Goal: Find specific page/section: Find specific page/section

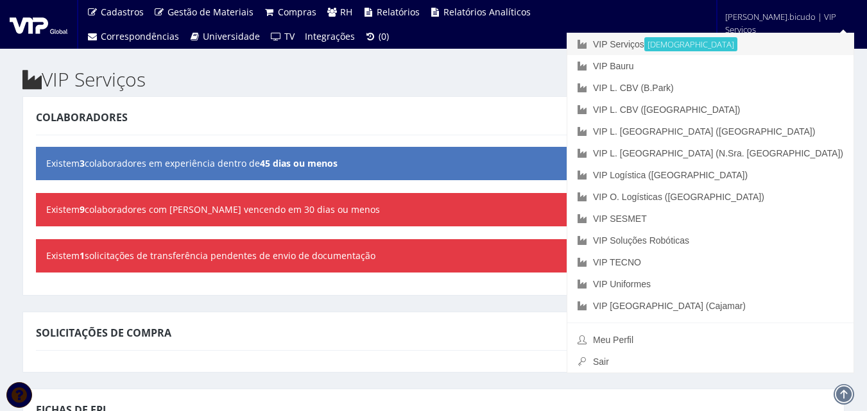
click at [722, 46] on link "VIP Serviços Ativa" at bounding box center [710, 44] width 286 height 22
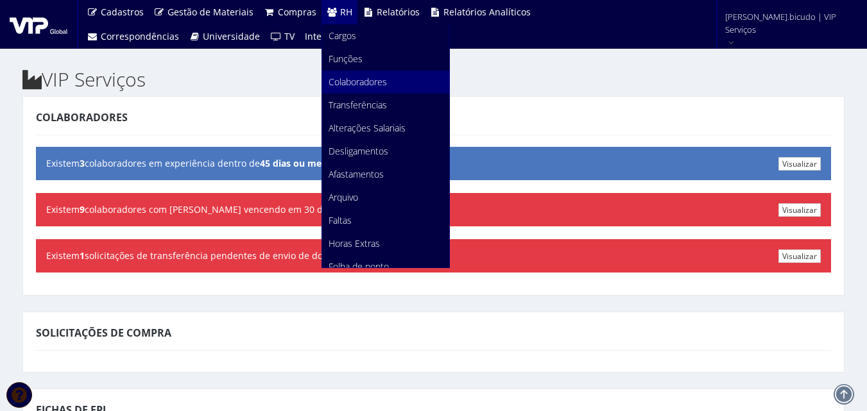
click at [362, 76] on span "Colaboradores" at bounding box center [357, 82] width 58 height 12
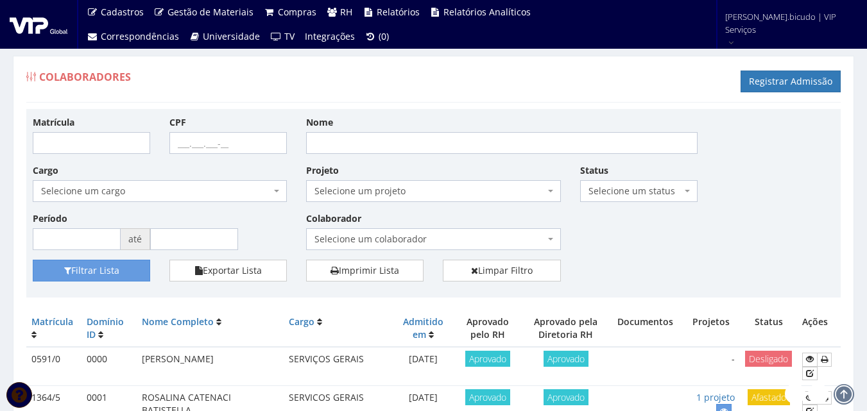
click at [409, 244] on span "Selecione um colaborador" at bounding box center [429, 239] width 230 height 13
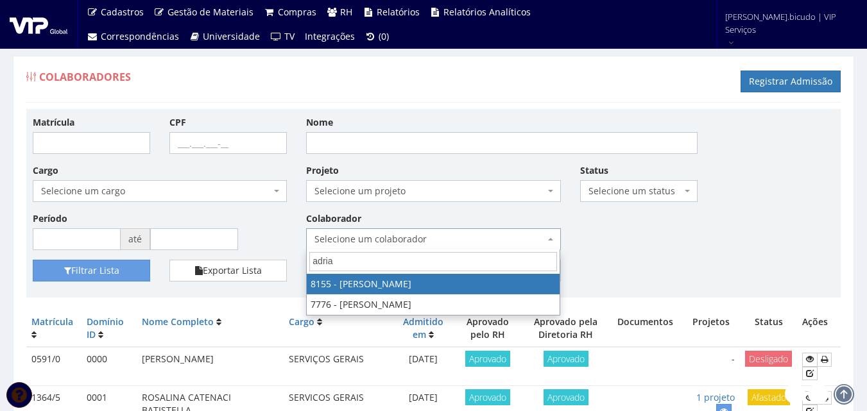
type input "adria"
select select "3886"
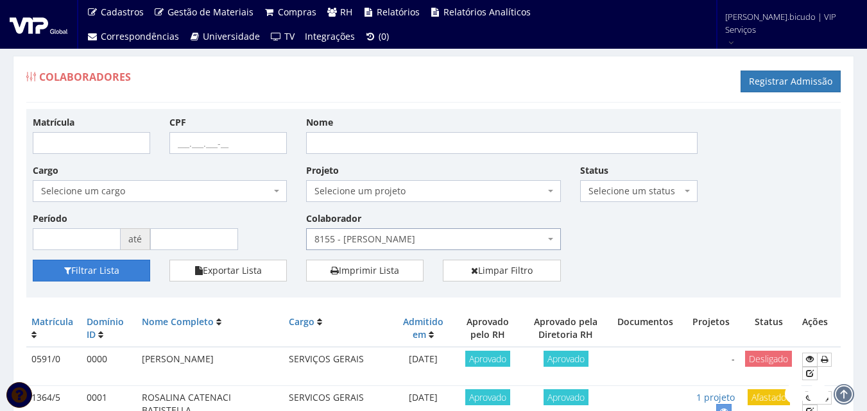
click at [123, 265] on button "Filtrar Lista" at bounding box center [91, 271] width 117 height 22
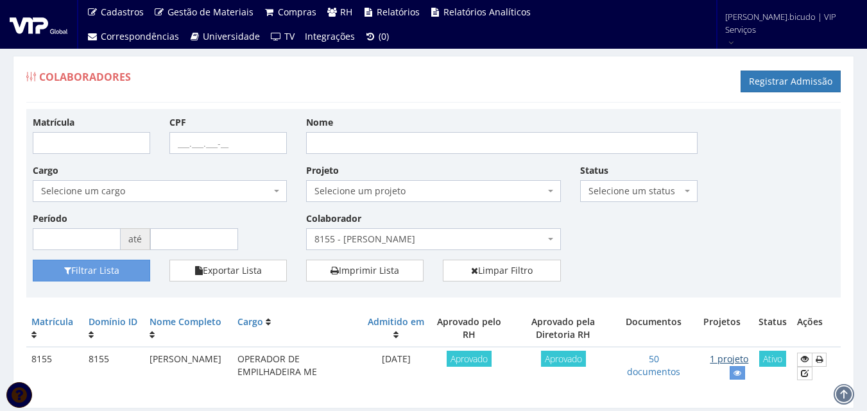
click at [739, 360] on link "1 projeto" at bounding box center [729, 359] width 38 height 12
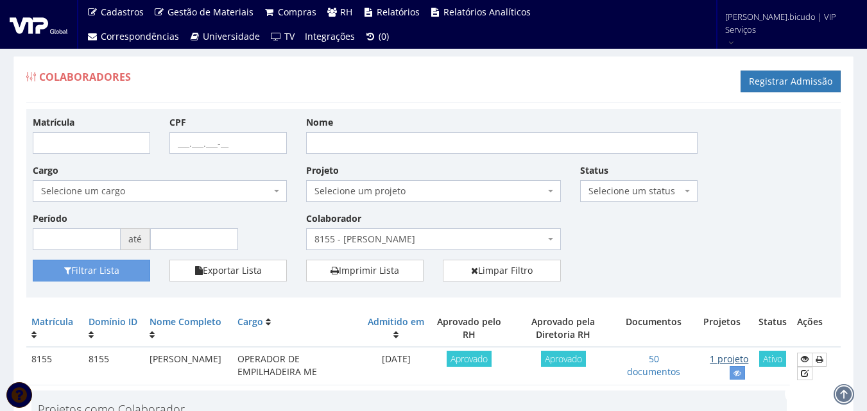
click at [724, 359] on link "1 projeto" at bounding box center [729, 359] width 38 height 12
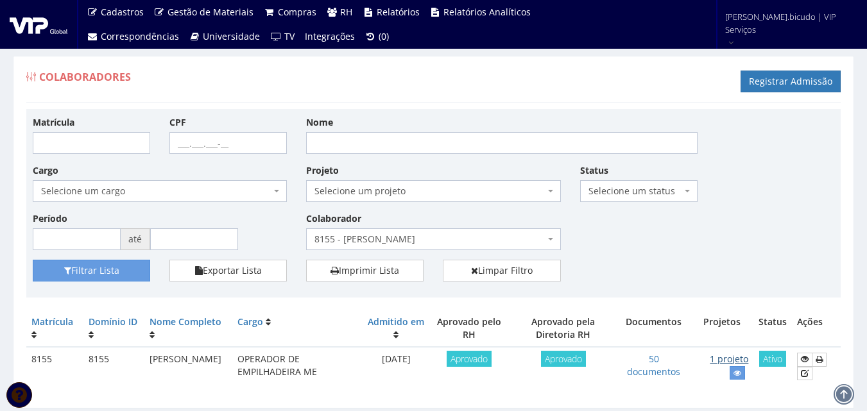
click at [741, 361] on link "1 projeto" at bounding box center [729, 359] width 38 height 12
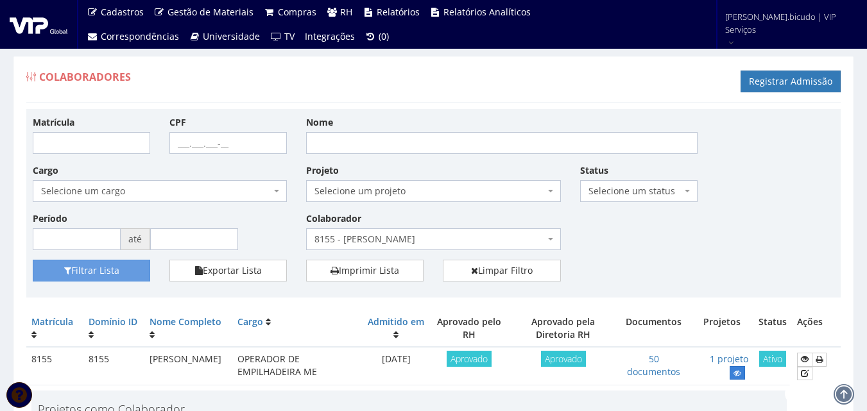
click at [741, 375] on icon at bounding box center [737, 373] width 8 height 9
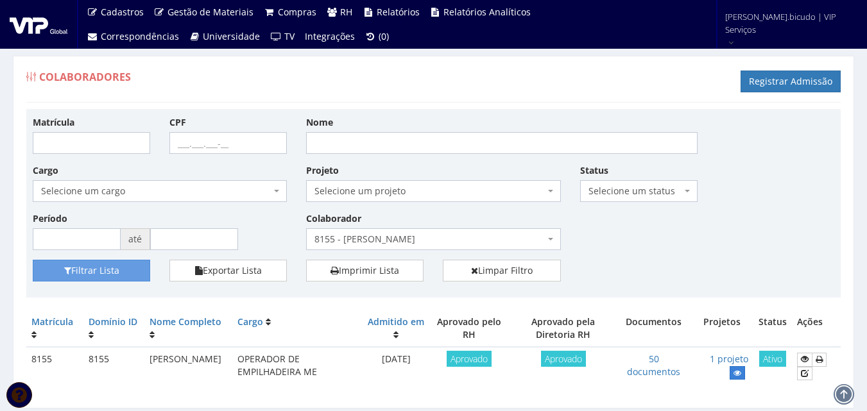
click at [740, 373] on icon at bounding box center [737, 373] width 8 height 9
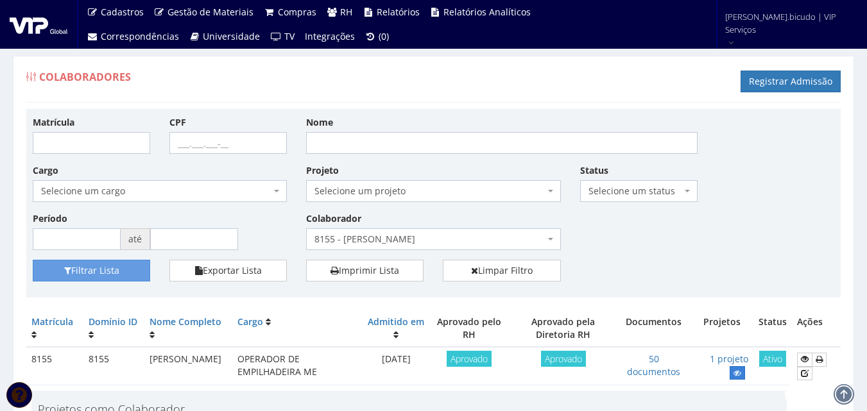
click at [740, 373] on icon at bounding box center [737, 373] width 8 height 9
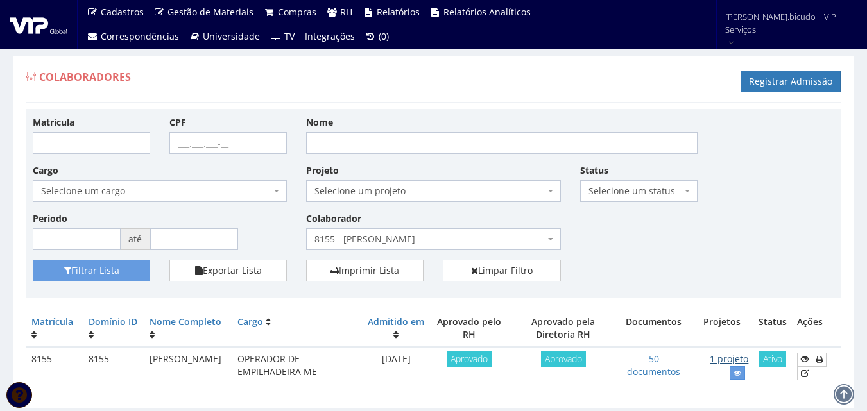
click at [736, 357] on link "1 projeto" at bounding box center [729, 359] width 38 height 12
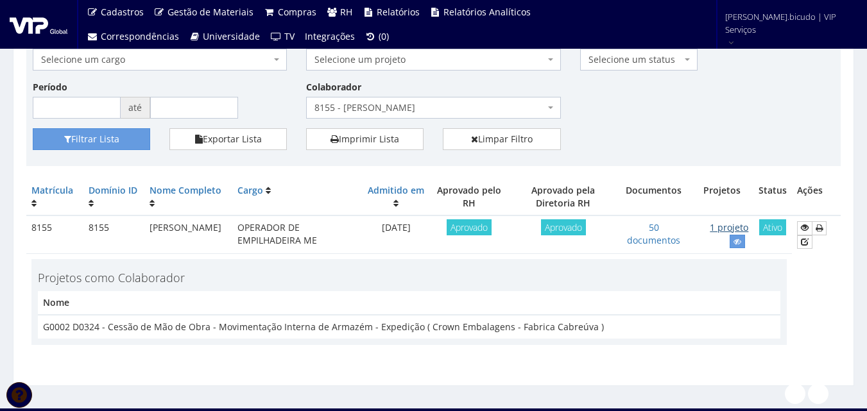
scroll to position [150, 0]
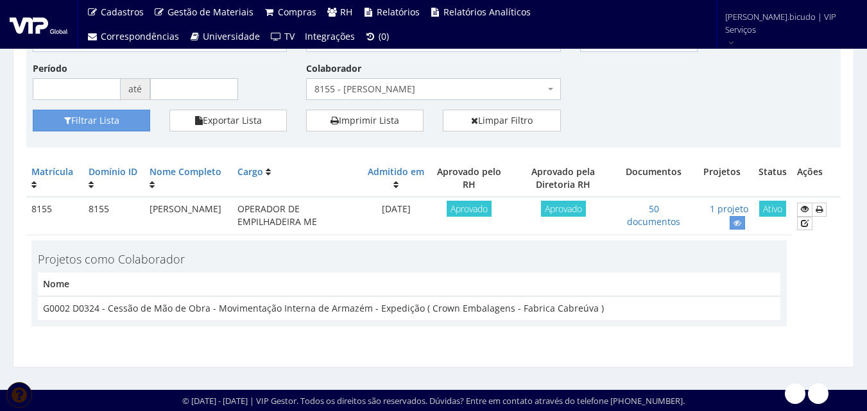
click at [445, 91] on span "8155 - [PERSON_NAME]" at bounding box center [429, 89] width 230 height 13
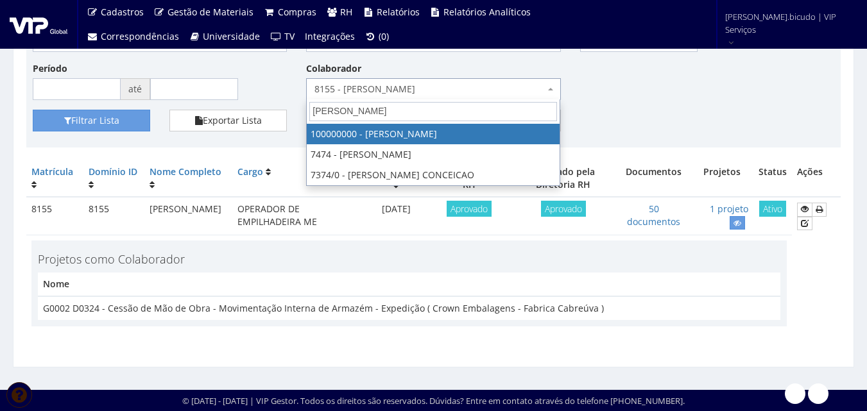
type input "bruno"
select select "3420"
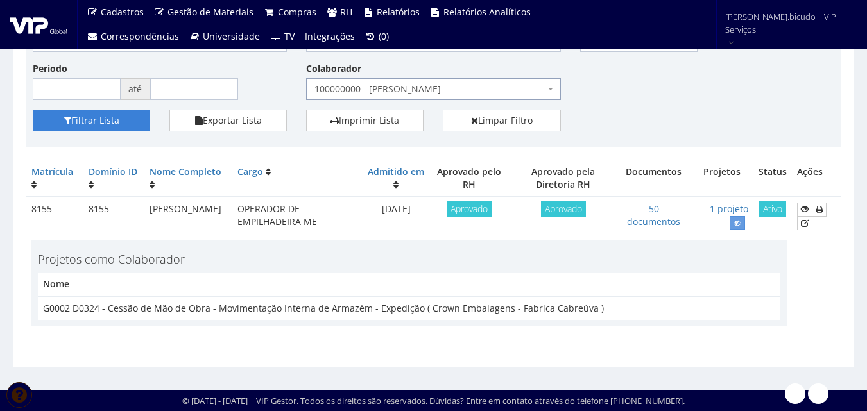
click at [88, 123] on button "Filtrar Lista" at bounding box center [91, 121] width 117 height 22
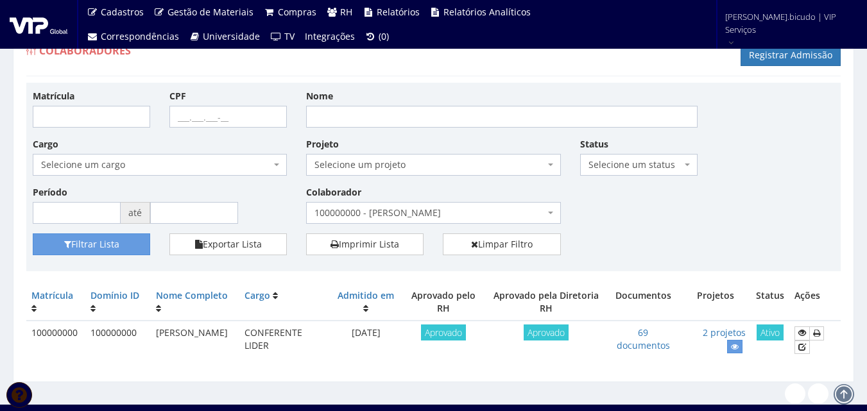
scroll to position [41, 0]
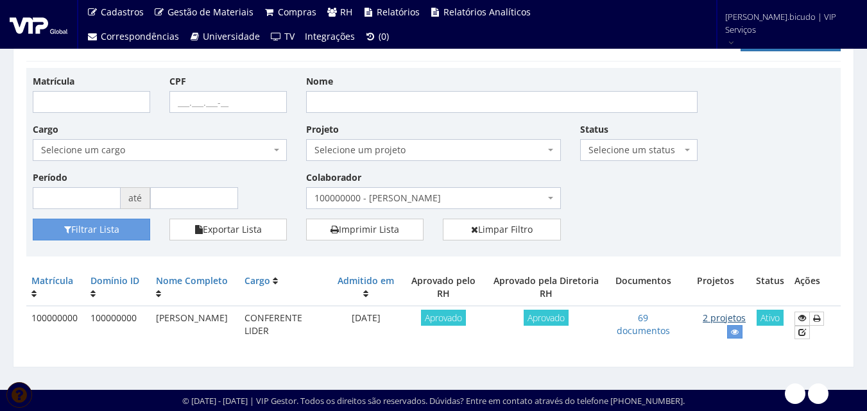
click at [735, 317] on link "2 projetos" at bounding box center [723, 318] width 43 height 12
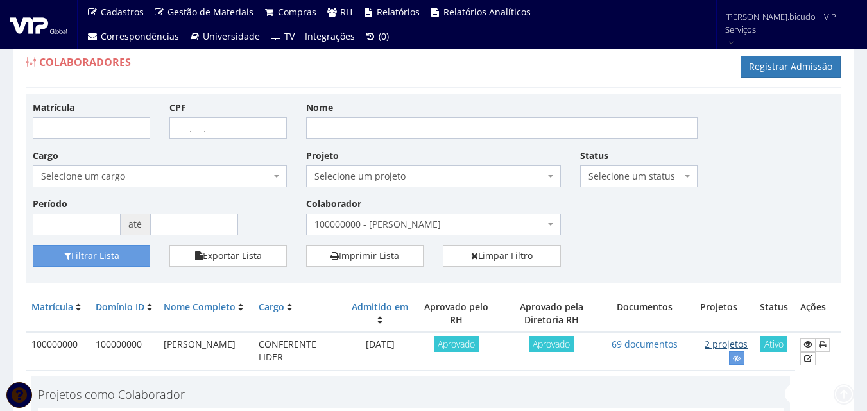
scroll to position [0, 0]
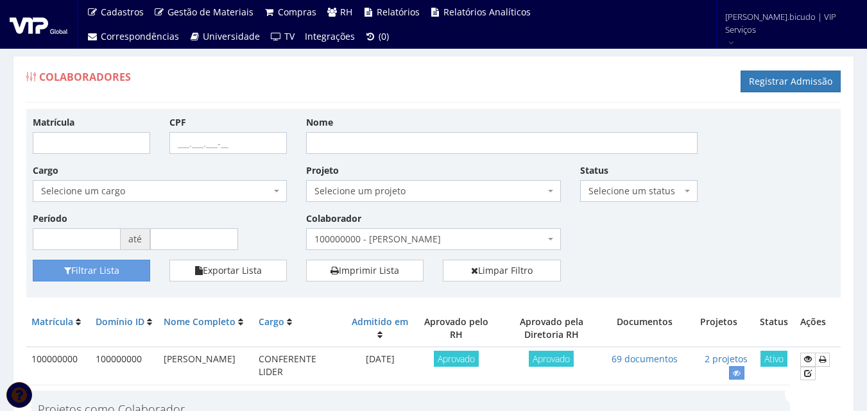
click at [420, 234] on span "100000000 - [PERSON_NAME]" at bounding box center [429, 239] width 230 height 13
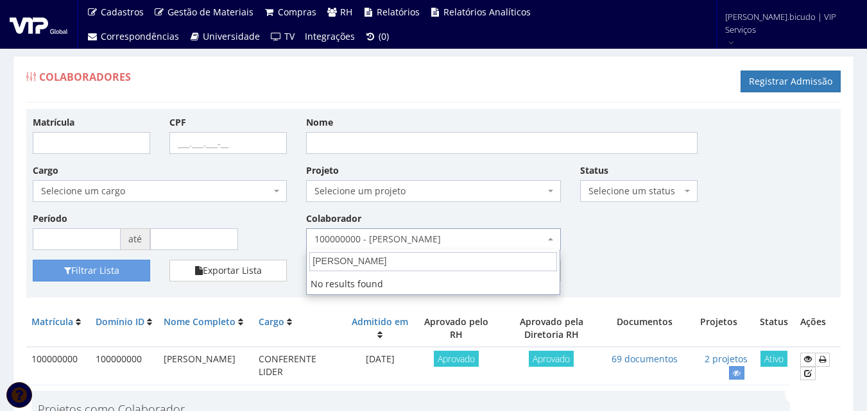
type input "bruno f"
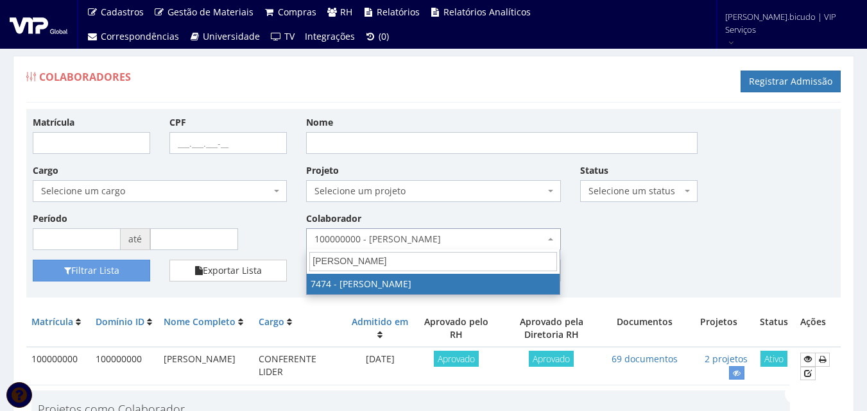
select select "1379"
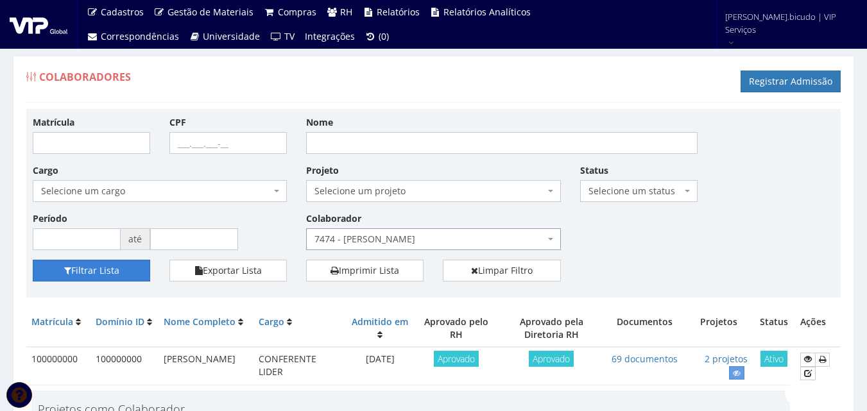
click at [90, 271] on button "Filtrar Lista" at bounding box center [91, 271] width 117 height 22
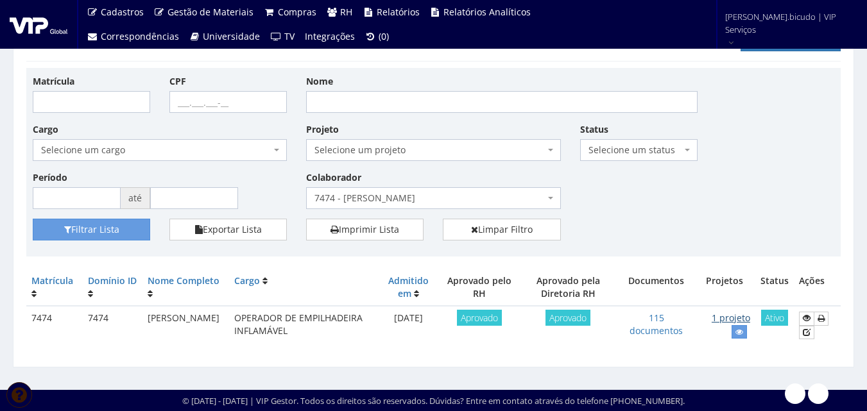
click at [736, 320] on link "1 projeto" at bounding box center [730, 318] width 38 height 12
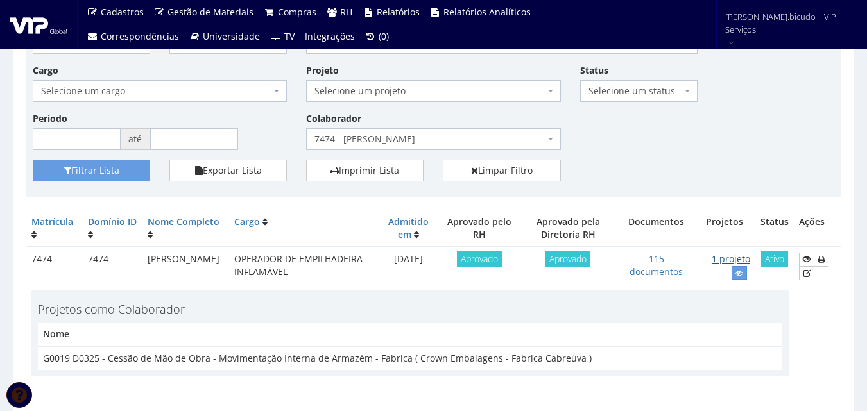
scroll to position [150, 0]
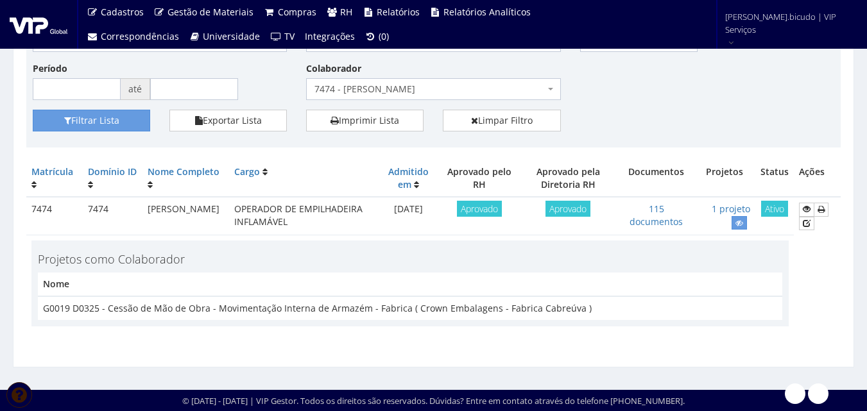
click at [454, 92] on span "7474 - [PERSON_NAME]" at bounding box center [429, 89] width 230 height 13
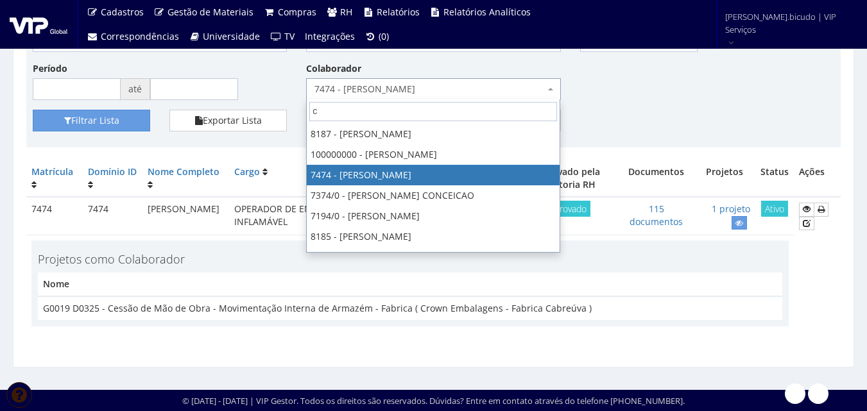
scroll to position [0, 0]
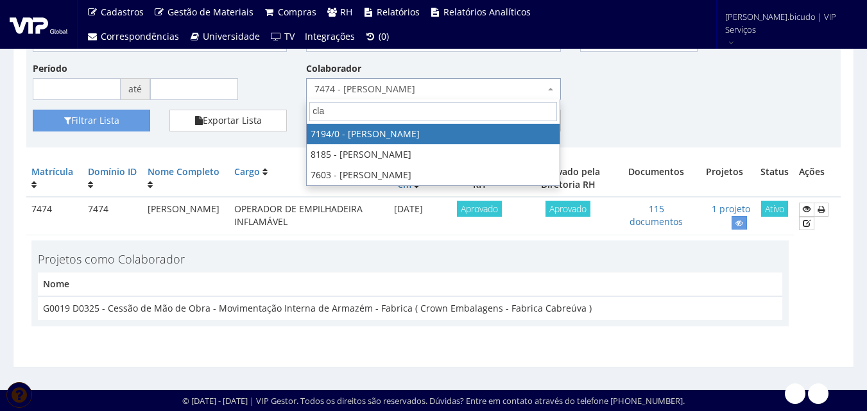
type input "clau"
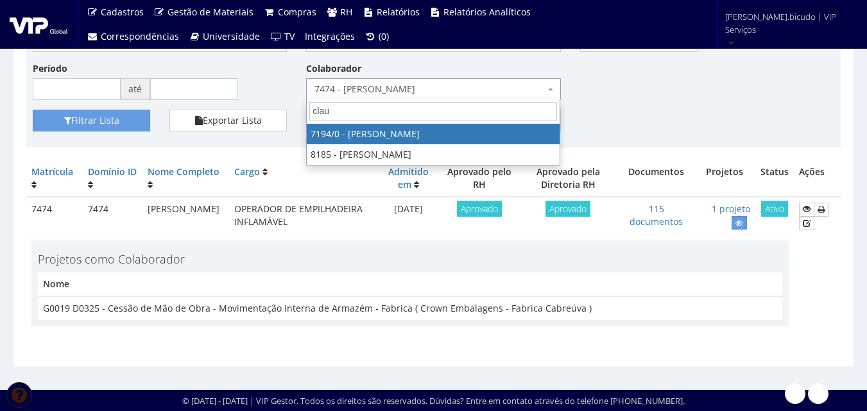
select select "667"
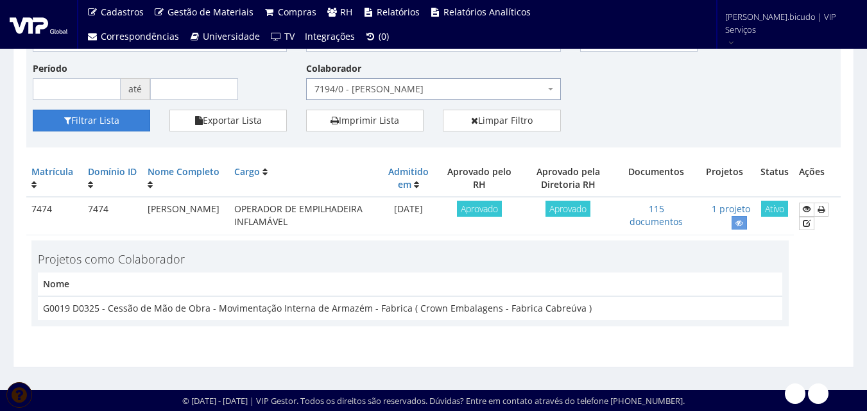
click at [94, 121] on button "Filtrar Lista" at bounding box center [91, 121] width 117 height 22
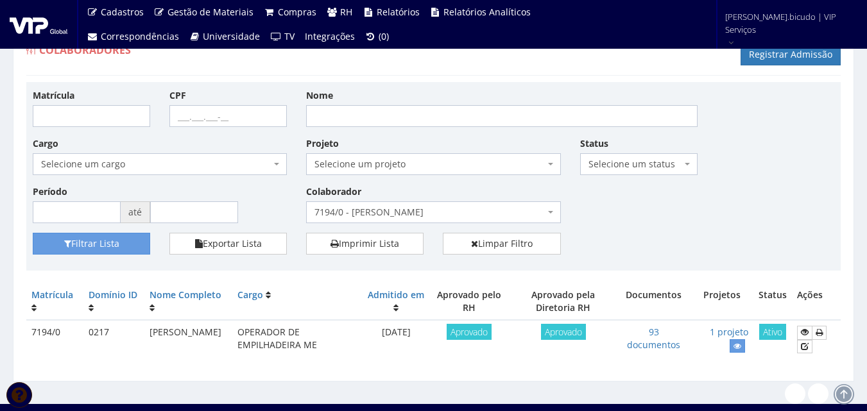
scroll to position [41, 0]
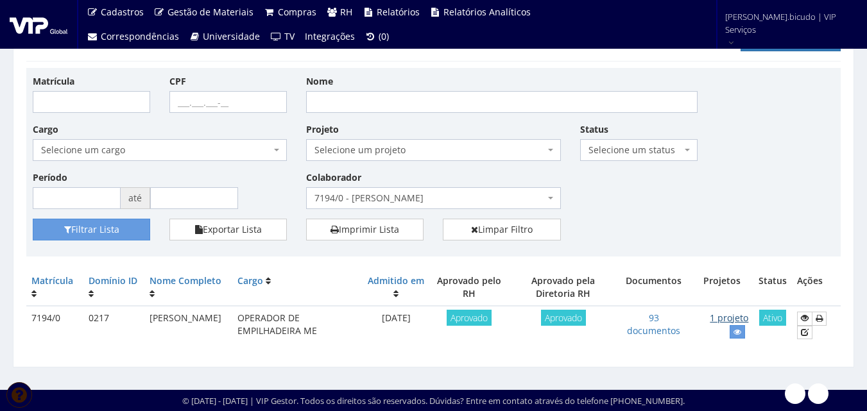
click at [734, 319] on link "1 projeto" at bounding box center [729, 318] width 38 height 12
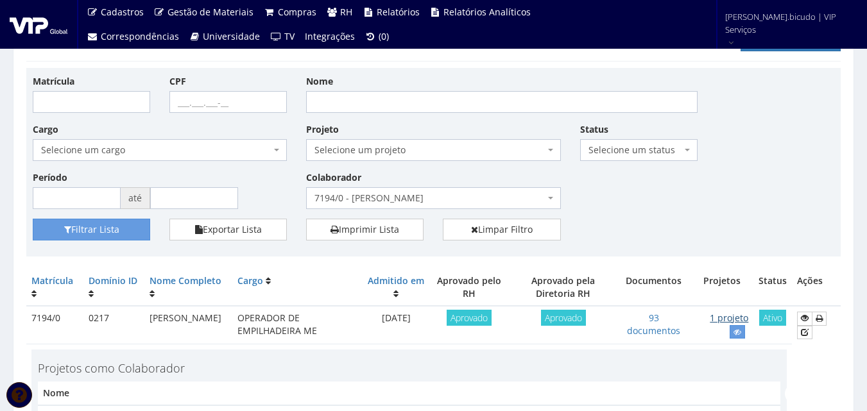
scroll to position [150, 0]
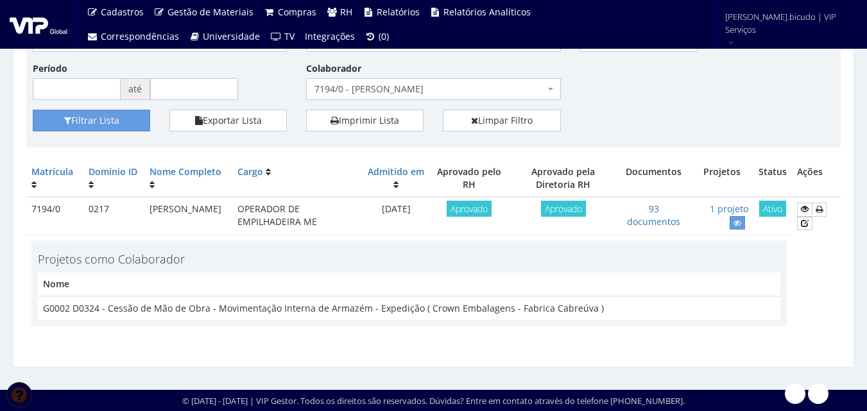
click at [461, 93] on span "7194/0 - [PERSON_NAME]" at bounding box center [429, 89] width 230 height 13
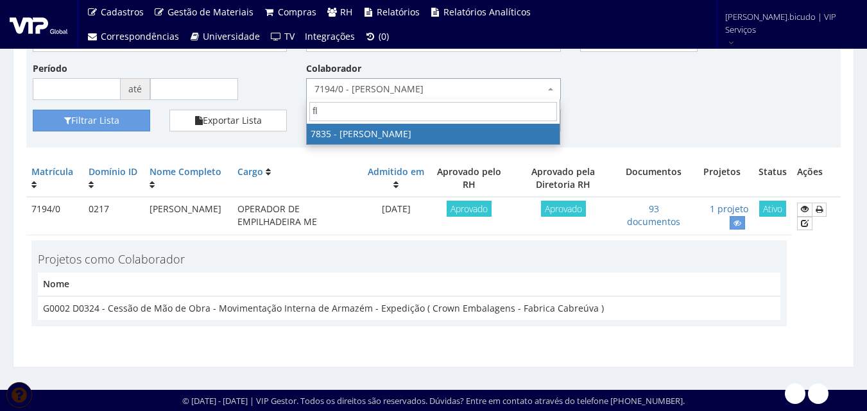
scroll to position [0, 0]
type input "flavio"
select select "2665"
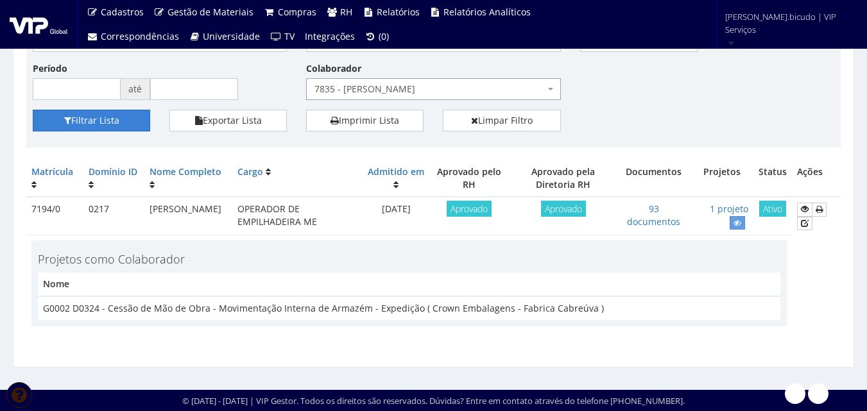
click at [70, 115] on button "Filtrar Lista" at bounding box center [91, 121] width 117 height 22
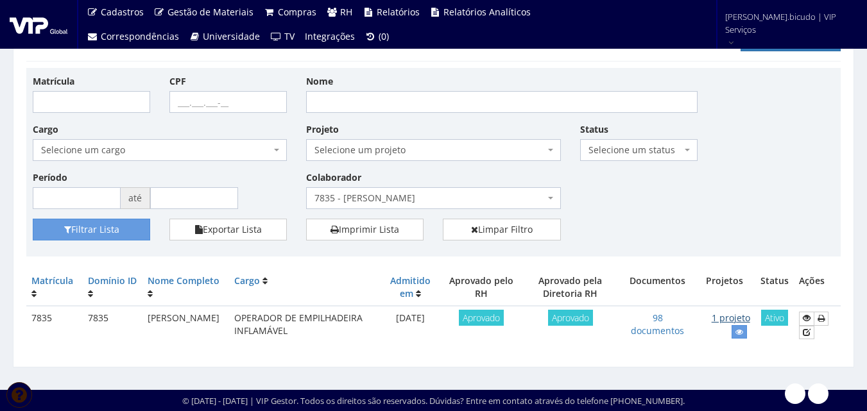
click at [737, 318] on link "1 projeto" at bounding box center [730, 318] width 38 height 12
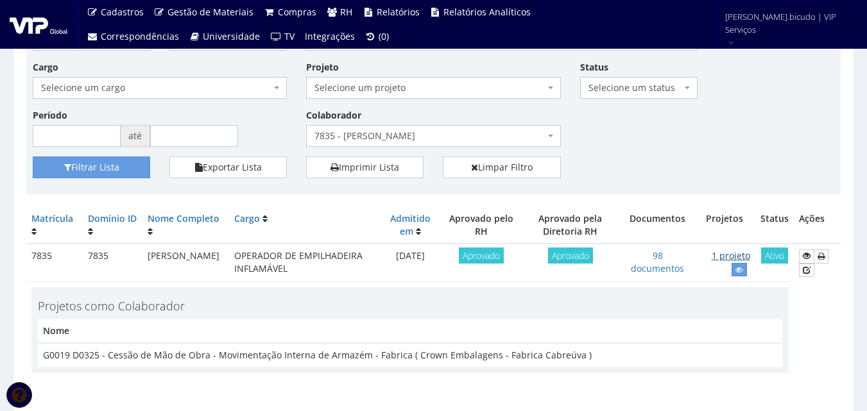
scroll to position [150, 0]
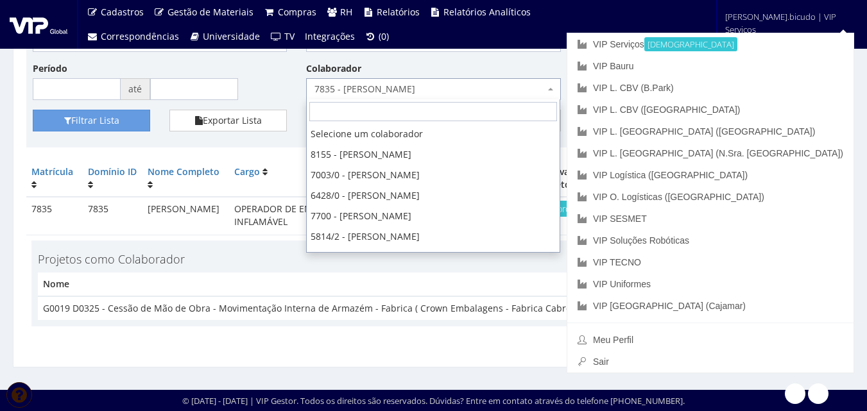
click at [503, 85] on span "7835 - [PERSON_NAME]" at bounding box center [429, 89] width 230 height 13
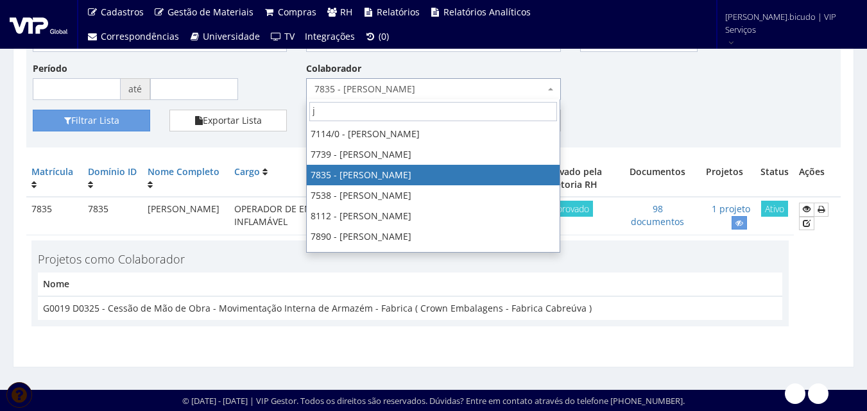
scroll to position [0, 0]
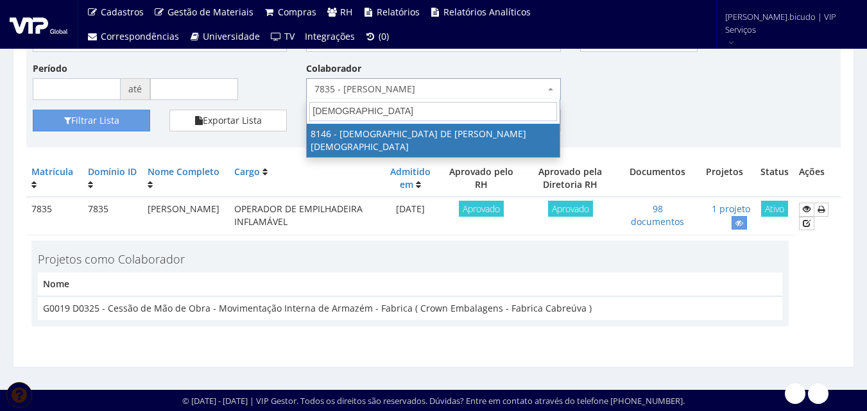
type input "[DEMOGRAPHIC_DATA]"
select select "3853"
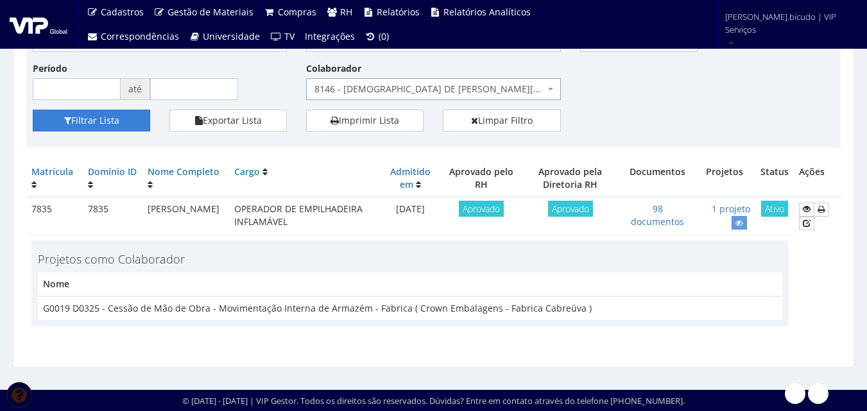
click at [71, 119] on button "Filtrar Lista" at bounding box center [91, 121] width 117 height 22
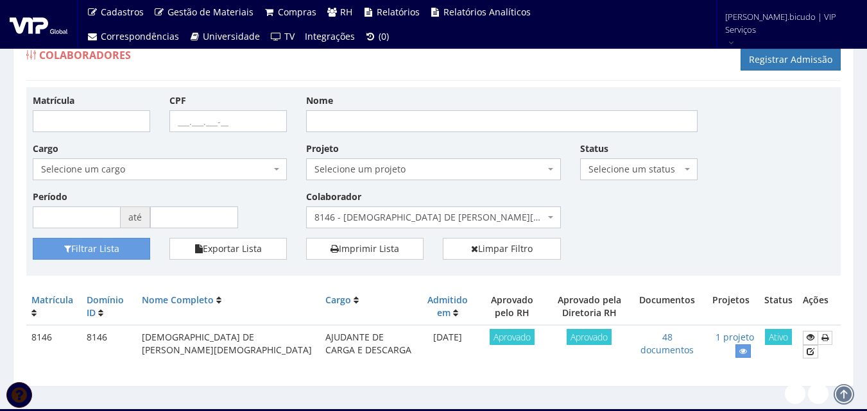
scroll to position [41, 0]
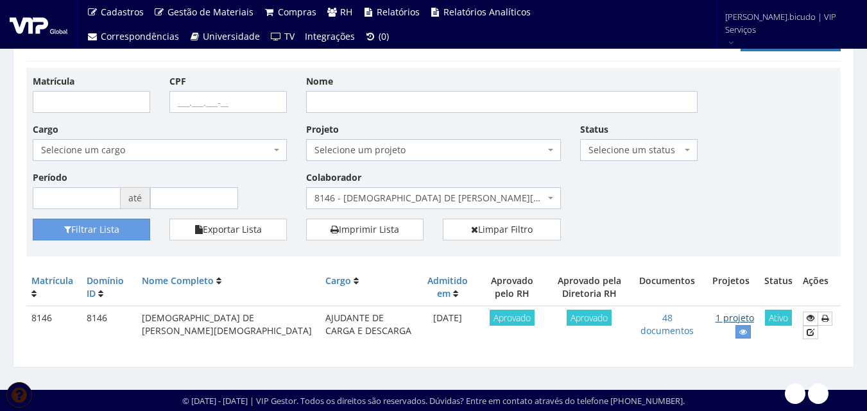
click at [739, 319] on link "1 projeto" at bounding box center [734, 318] width 38 height 12
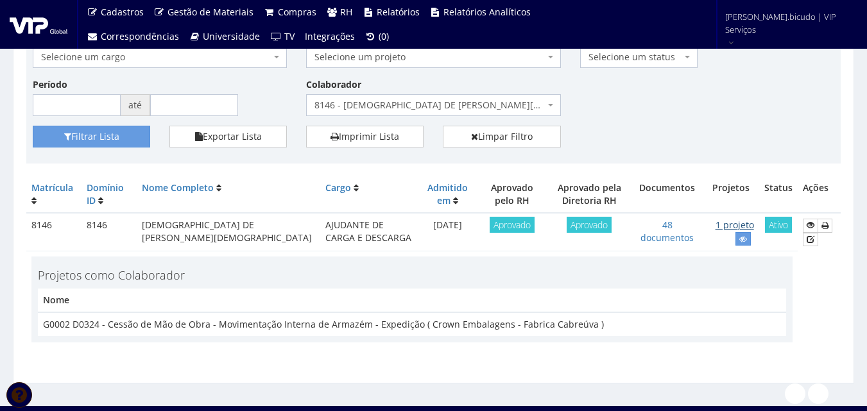
scroll to position [150, 0]
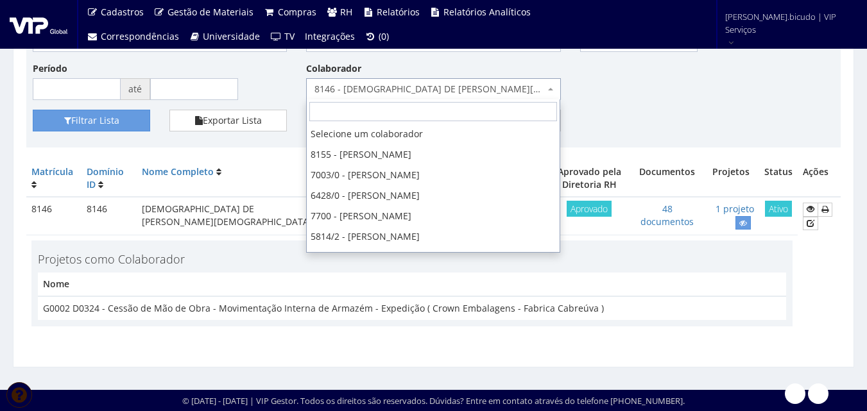
click at [518, 94] on span "8146 - [DEMOGRAPHIC_DATA] DE [PERSON_NAME][DEMOGRAPHIC_DATA]" at bounding box center [429, 89] width 230 height 13
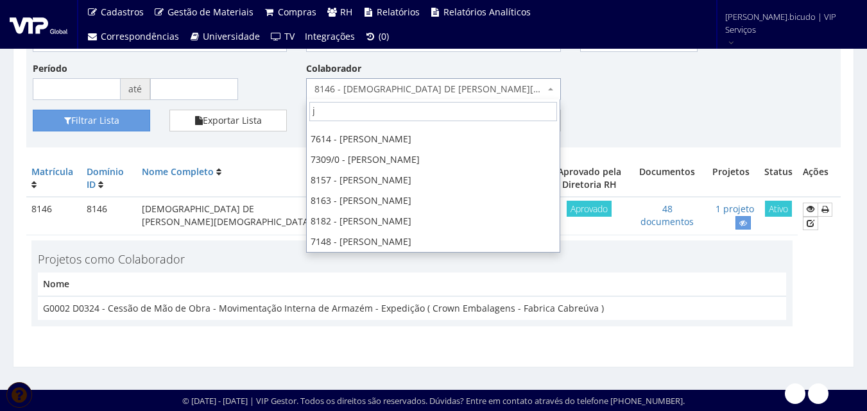
scroll to position [0, 0]
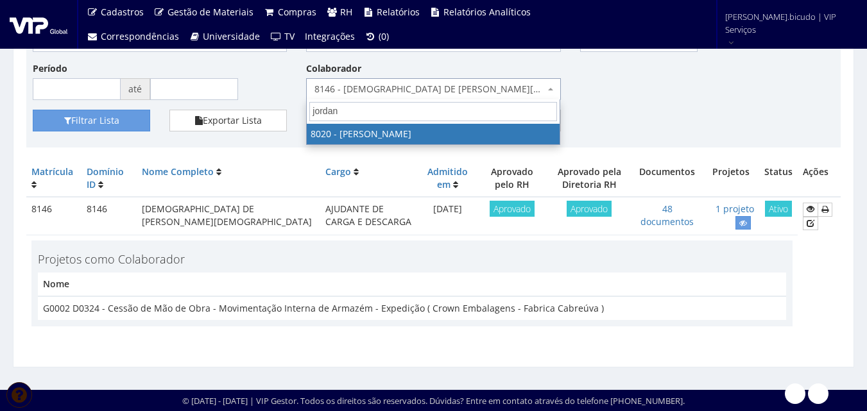
type input "jordana"
select select "3343"
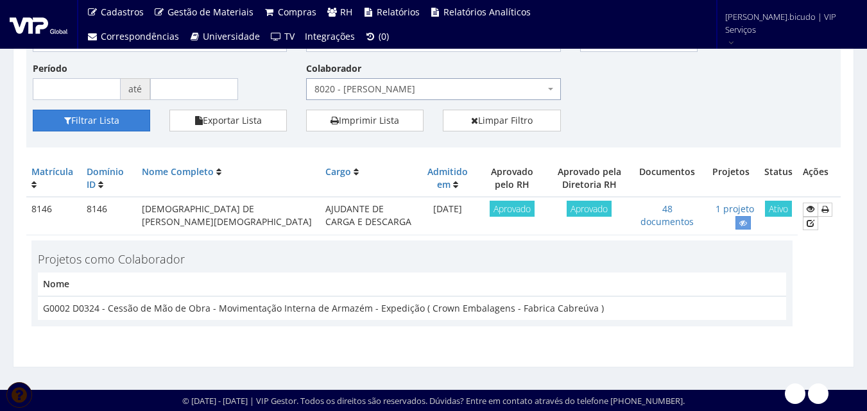
click at [96, 115] on button "Filtrar Lista" at bounding box center [91, 121] width 117 height 22
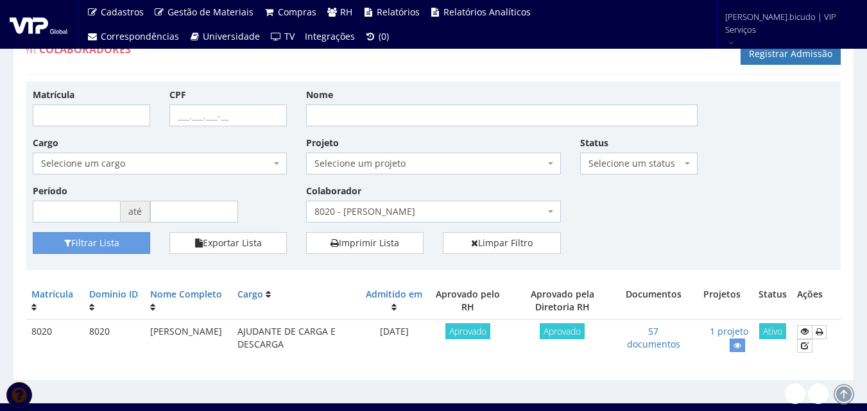
scroll to position [41, 0]
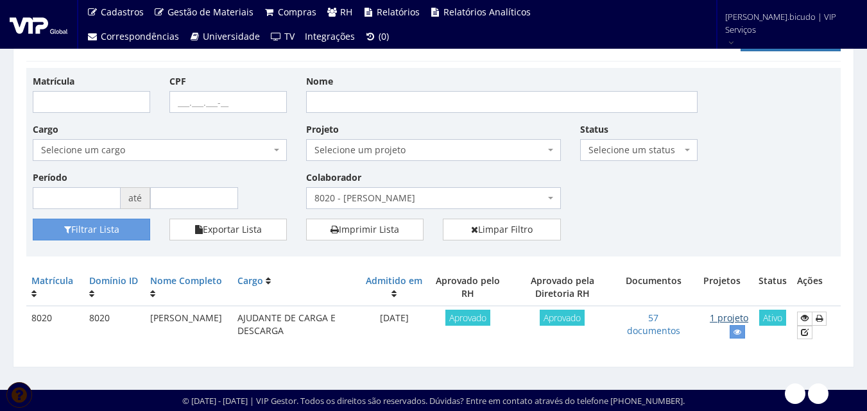
click at [737, 321] on link "1 projeto" at bounding box center [729, 318] width 38 height 12
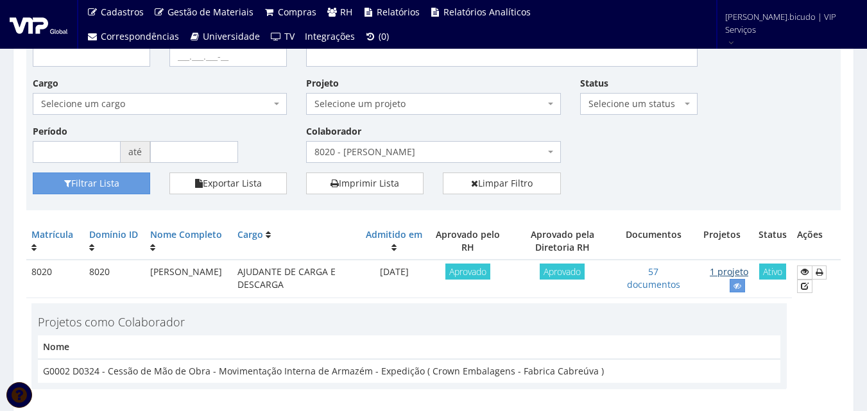
scroll to position [150, 0]
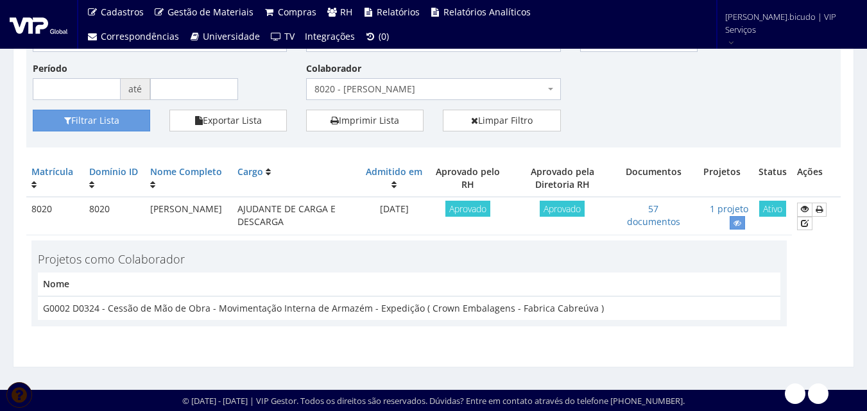
click at [411, 87] on span "8020 - [PERSON_NAME]" at bounding box center [429, 89] width 230 height 13
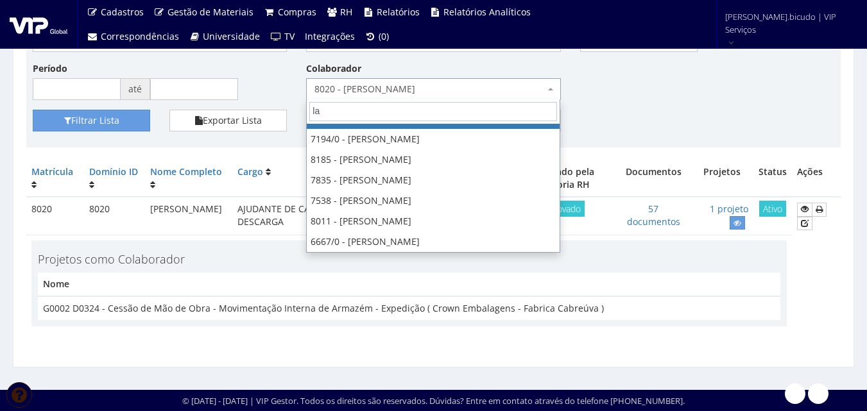
scroll to position [0, 0]
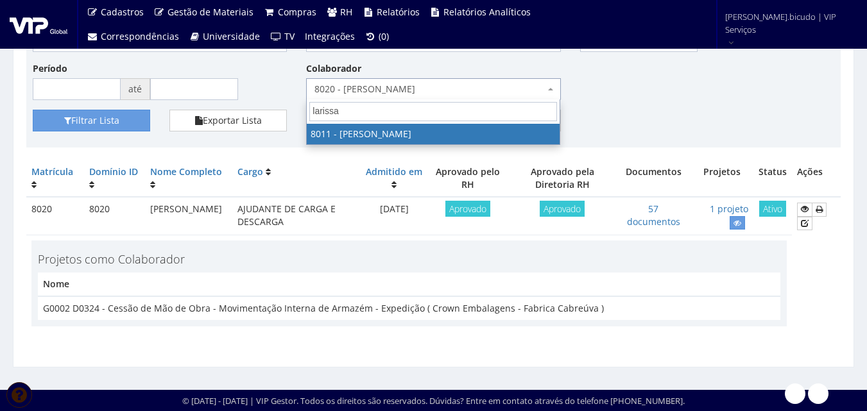
type input "larissa"
select select "3280"
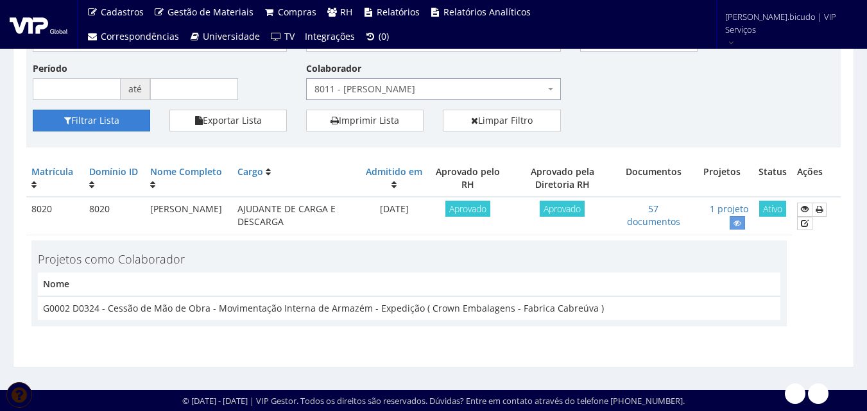
click at [103, 127] on button "Filtrar Lista" at bounding box center [91, 121] width 117 height 22
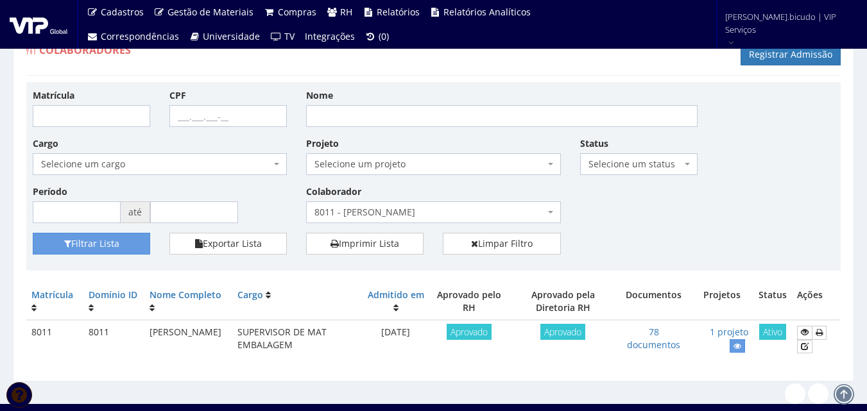
scroll to position [41, 0]
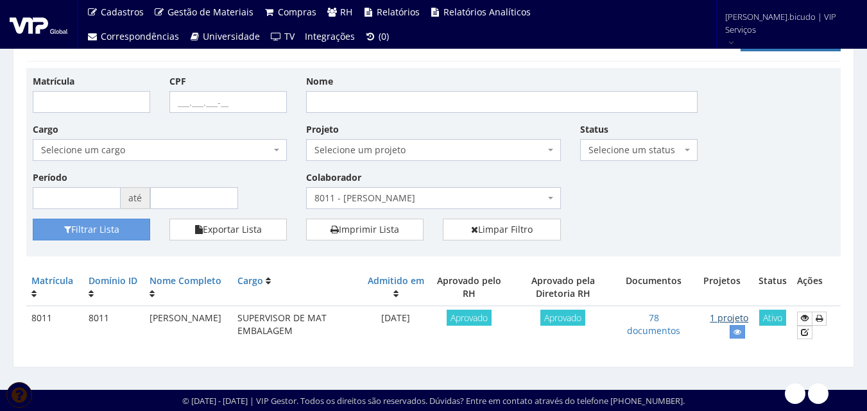
click at [735, 321] on link "1 projeto" at bounding box center [729, 318] width 38 height 12
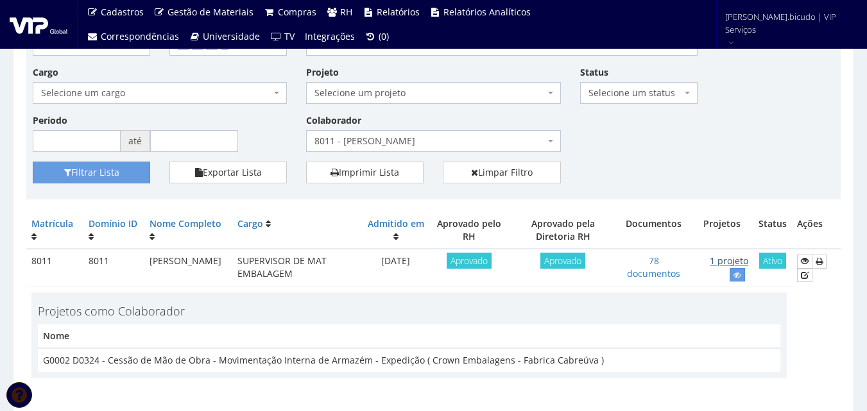
scroll to position [150, 0]
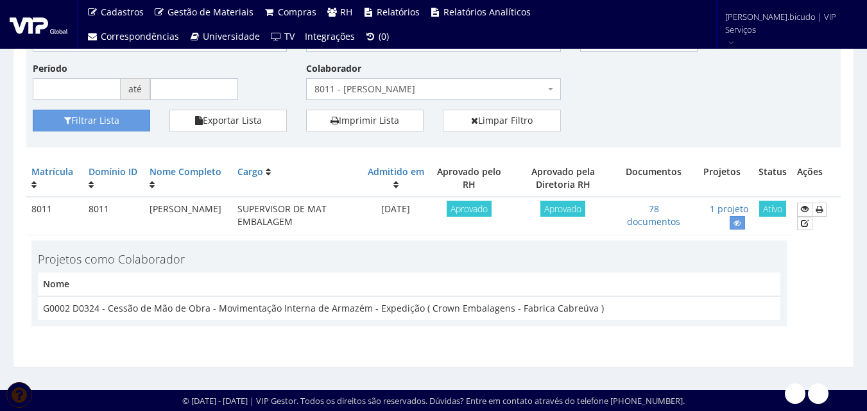
click at [346, 91] on span "8011 - [PERSON_NAME]" at bounding box center [429, 89] width 230 height 13
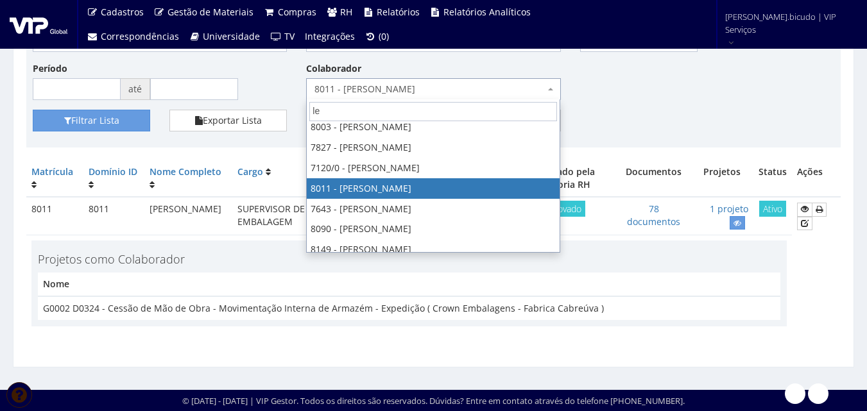
scroll to position [0, 0]
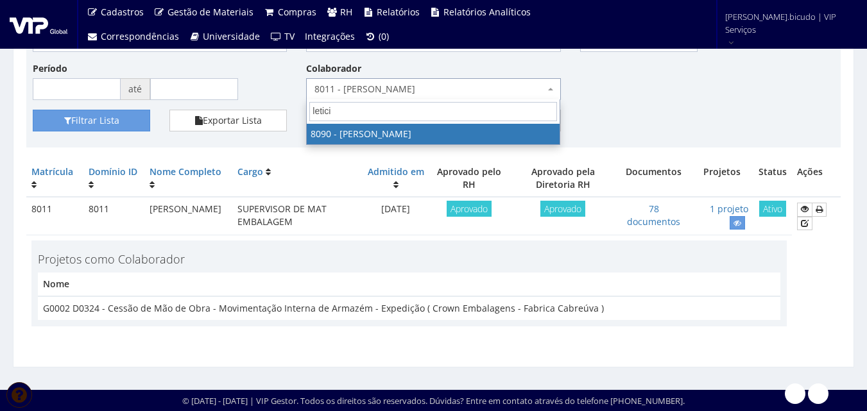
type input "leticia"
select select "3602"
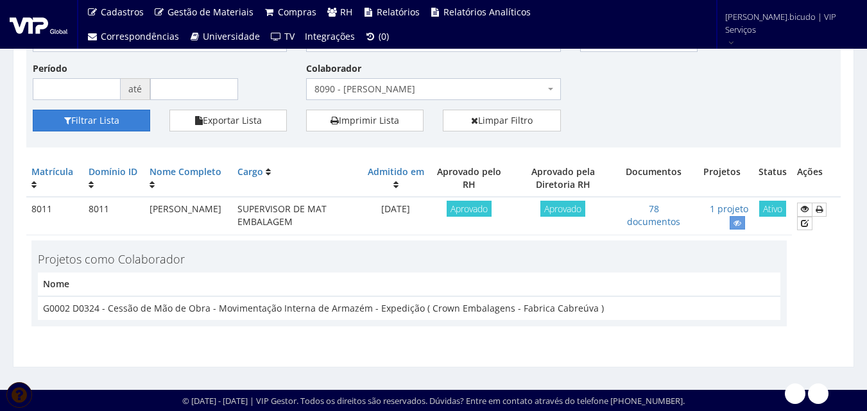
click at [127, 121] on button "Filtrar Lista" at bounding box center [91, 121] width 117 height 22
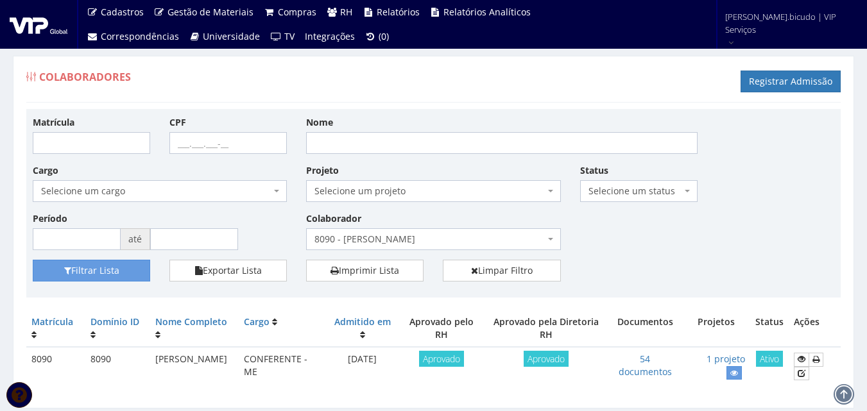
scroll to position [41, 0]
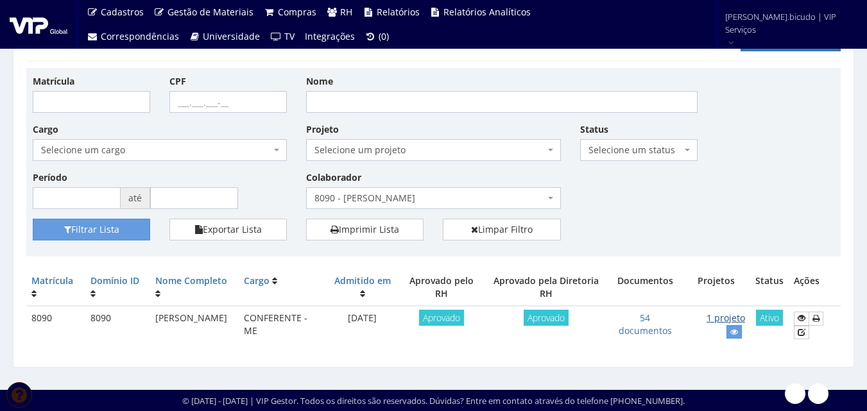
click at [722, 320] on link "1 projeto" at bounding box center [725, 318] width 38 height 12
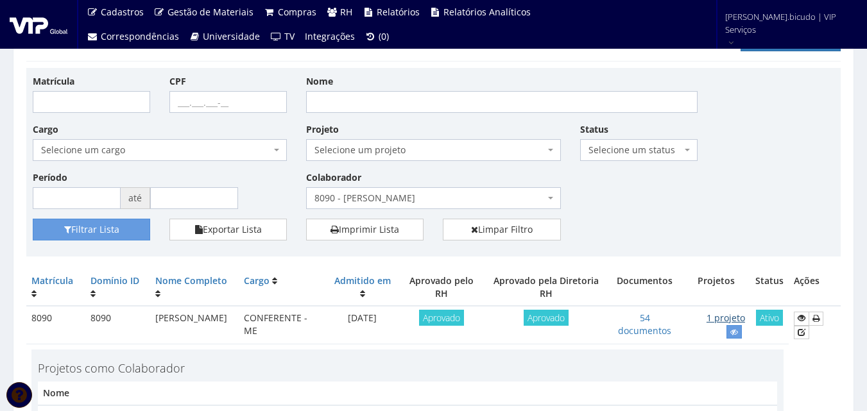
scroll to position [150, 0]
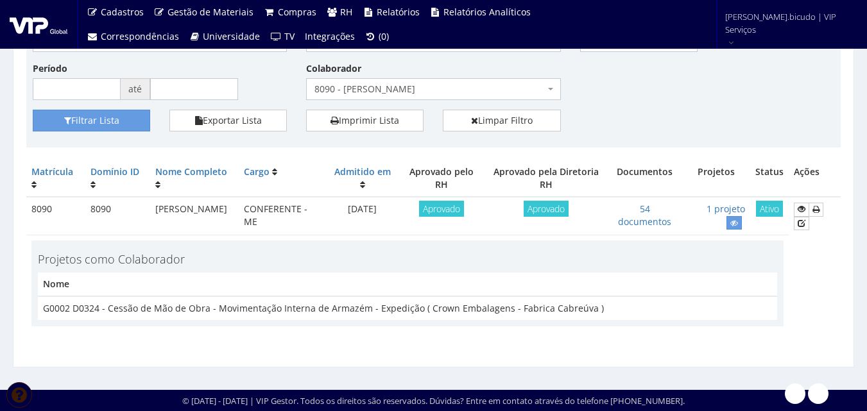
click at [388, 90] on span "8090 - [PERSON_NAME]" at bounding box center [429, 89] width 230 height 13
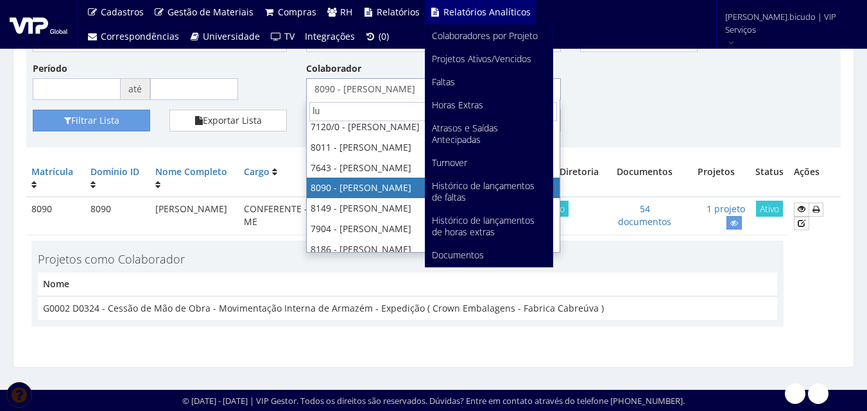
scroll to position [0, 0]
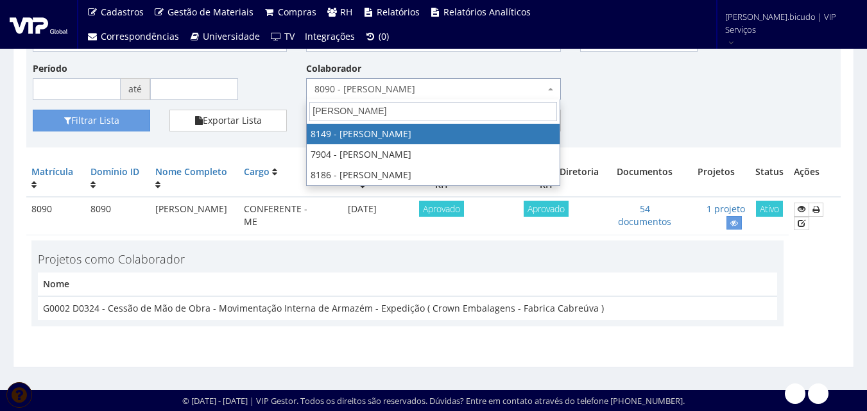
type input "lucas"
select select "3859"
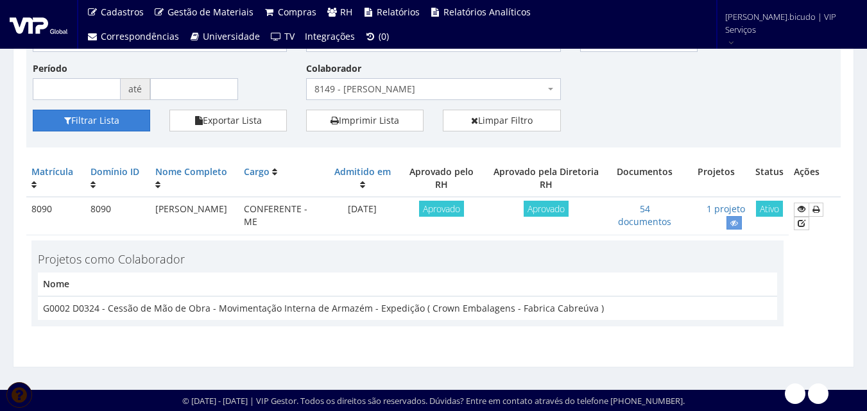
click at [117, 126] on button "Filtrar Lista" at bounding box center [91, 121] width 117 height 22
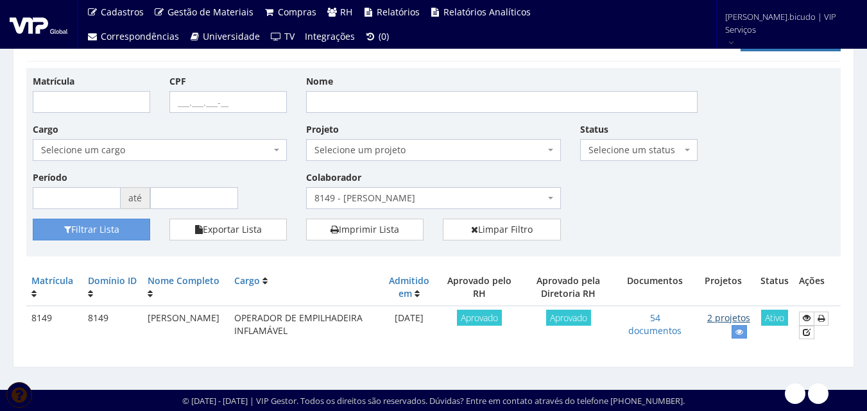
click at [734, 319] on link "2 projetos" at bounding box center [728, 318] width 43 height 12
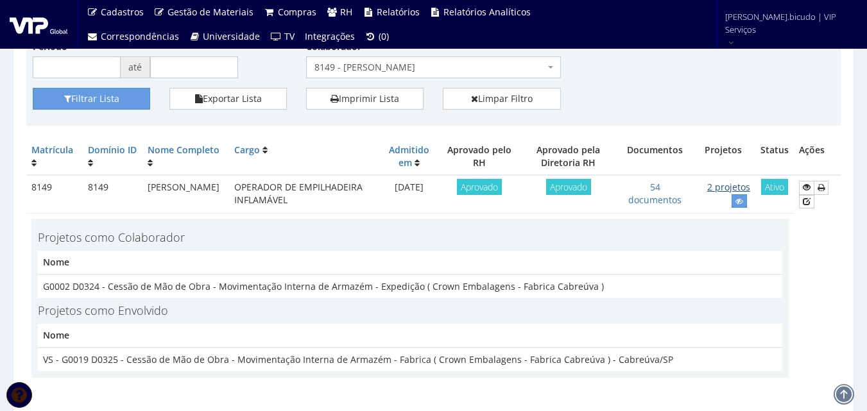
scroll to position [95, 0]
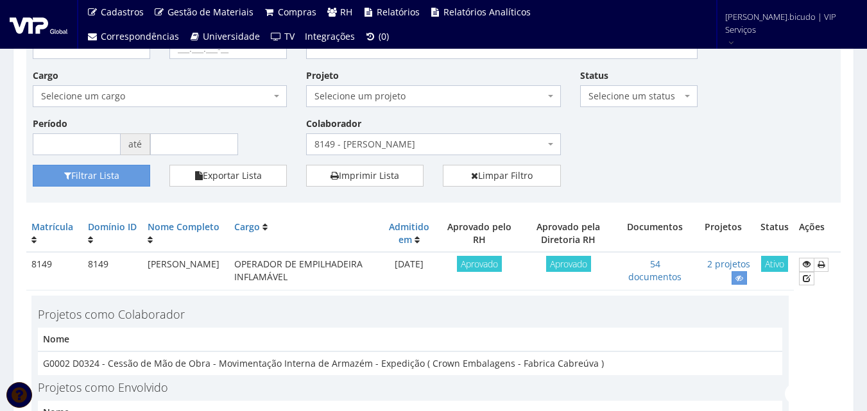
click at [397, 139] on span "8149 - [PERSON_NAME]" at bounding box center [429, 144] width 230 height 13
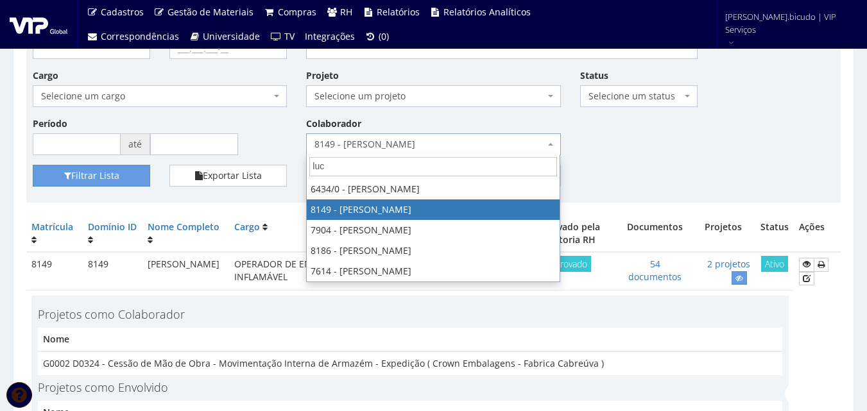
scroll to position [0, 0]
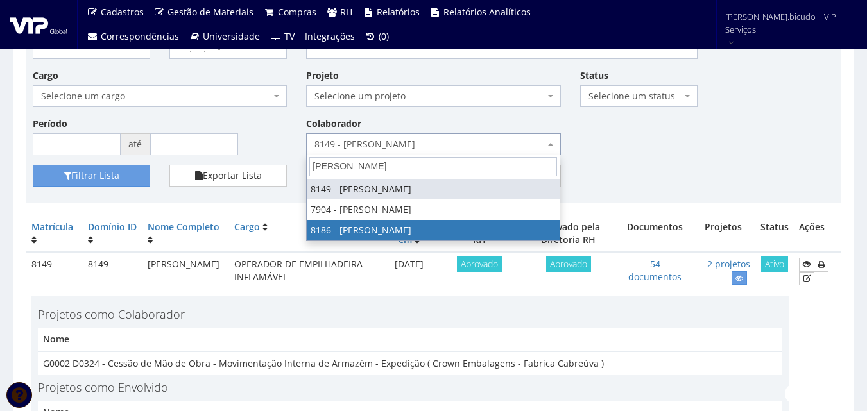
type input "[PERSON_NAME]"
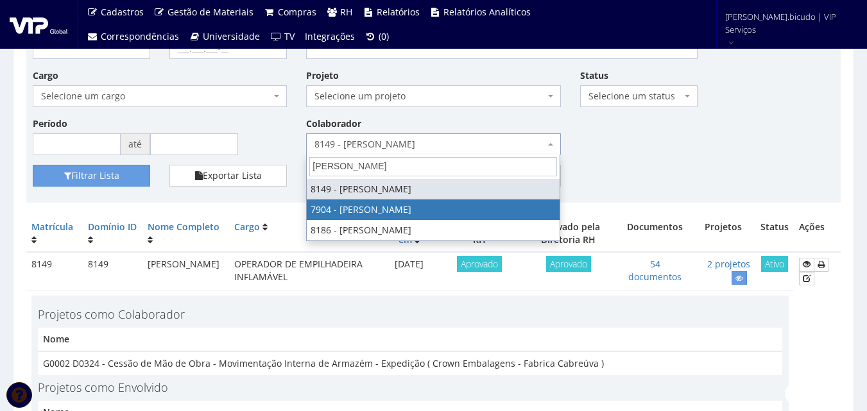
select select "2917"
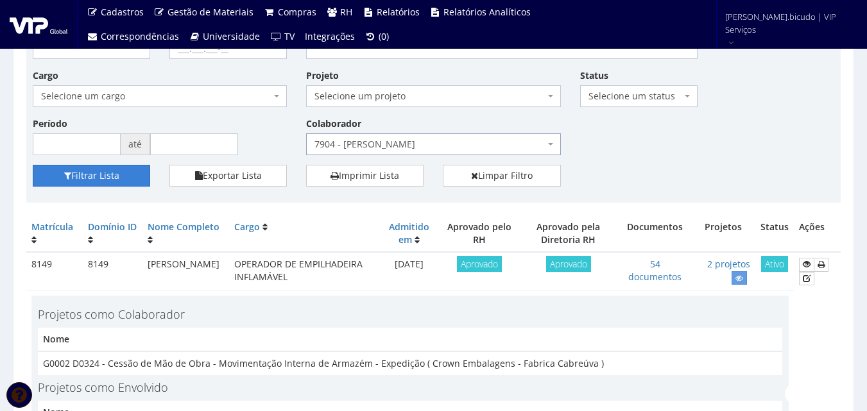
click at [112, 185] on button "Filtrar Lista" at bounding box center [91, 176] width 117 height 22
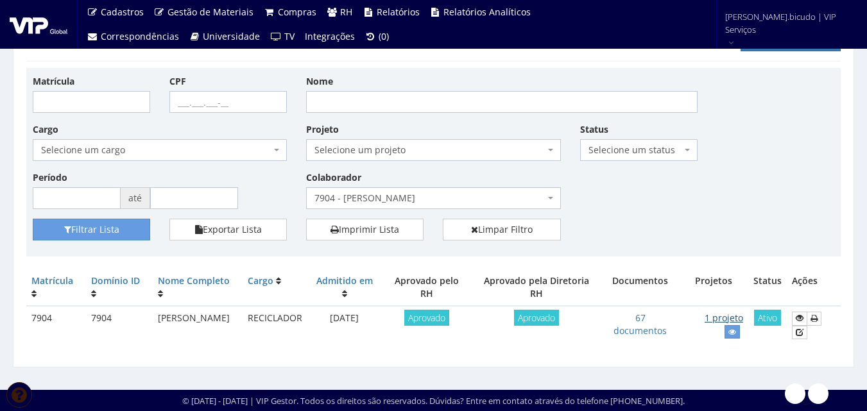
click at [720, 320] on link "1 projeto" at bounding box center [723, 318] width 38 height 12
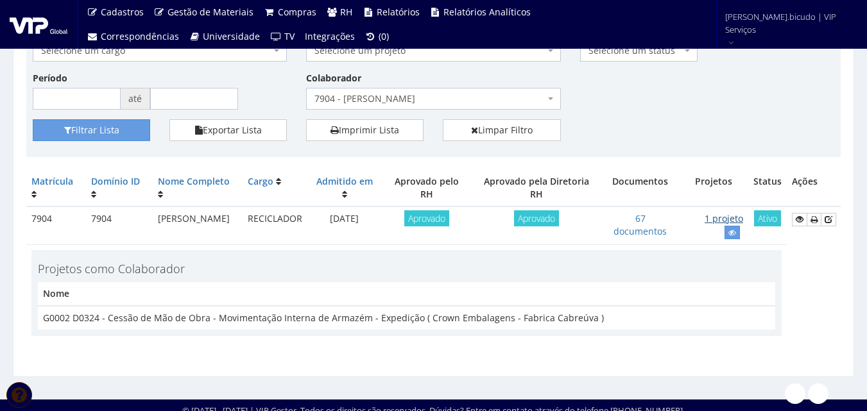
scroll to position [150, 0]
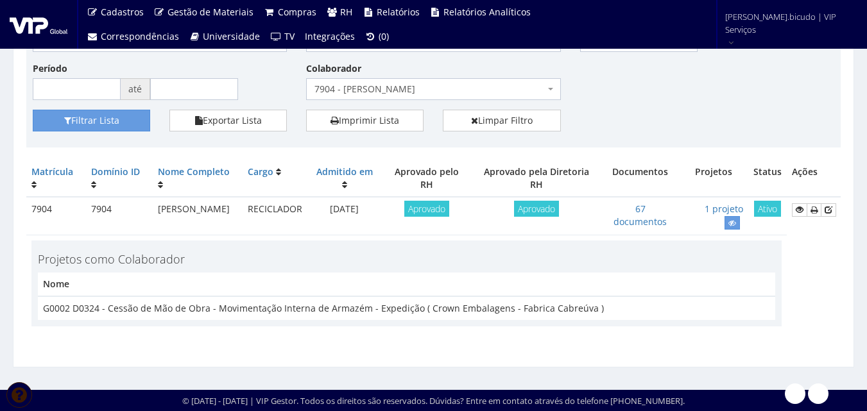
click at [367, 94] on span "7904 - [PERSON_NAME]" at bounding box center [429, 89] width 230 height 13
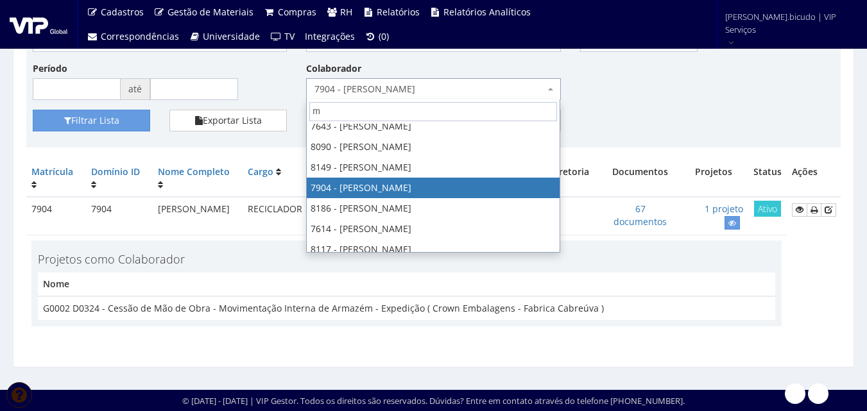
scroll to position [0, 0]
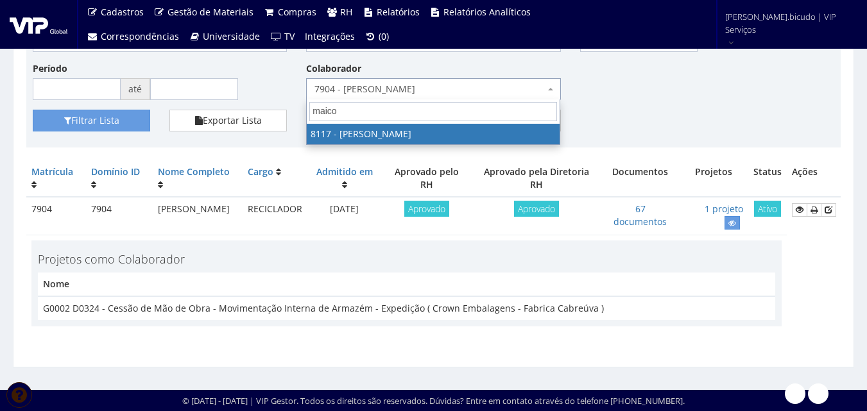
type input "maicon"
select select "3713"
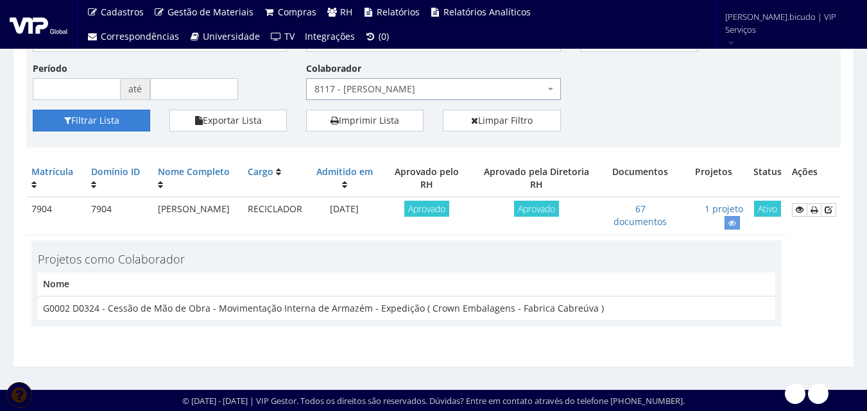
click at [101, 115] on button "Filtrar Lista" at bounding box center [91, 121] width 117 height 22
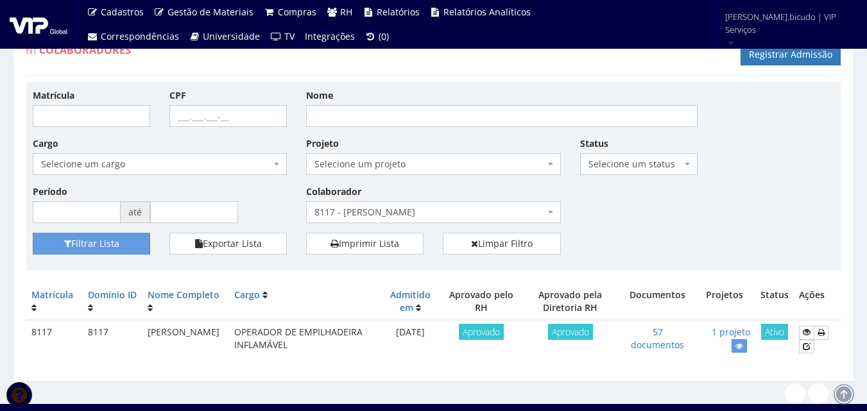
scroll to position [41, 0]
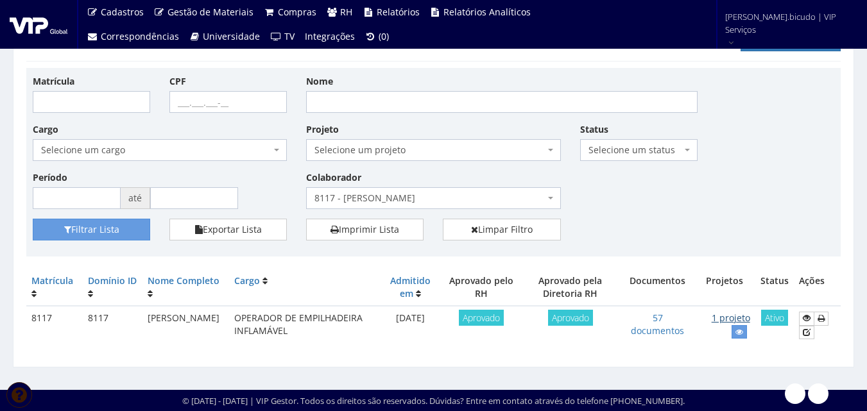
click at [733, 321] on link "1 projeto" at bounding box center [730, 318] width 38 height 12
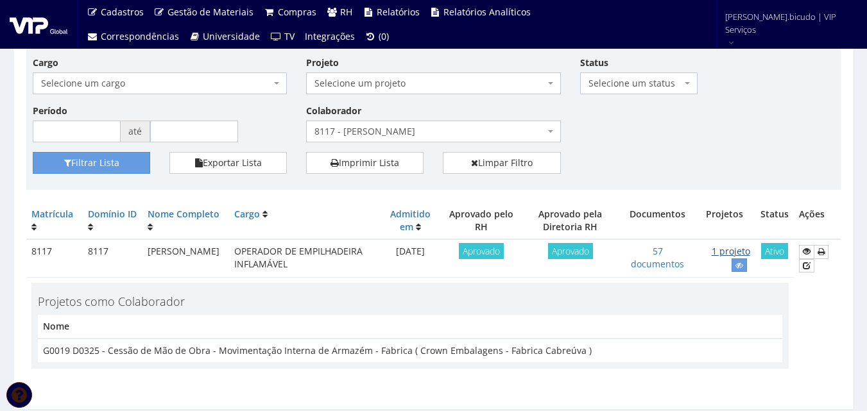
scroll to position [150, 0]
